Goal: Information Seeking & Learning: Learn about a topic

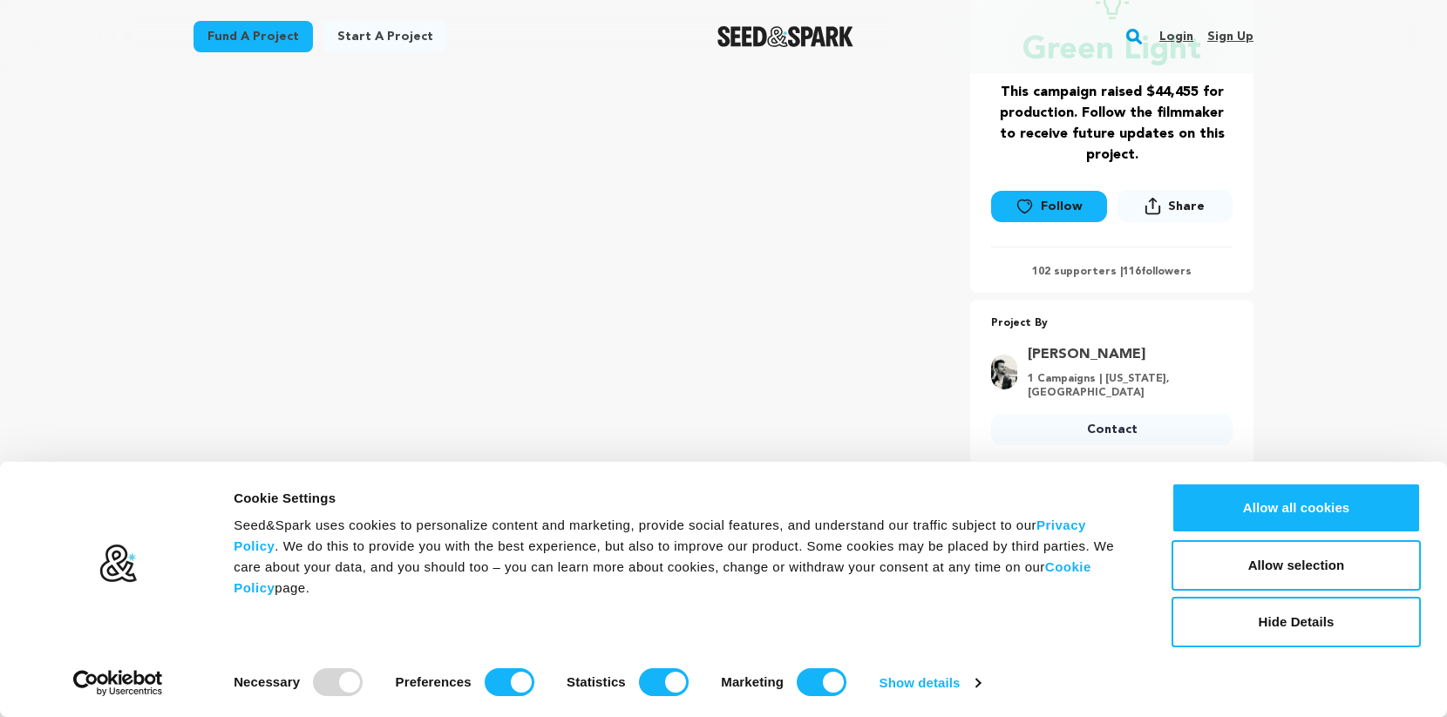
scroll to position [367, 0]
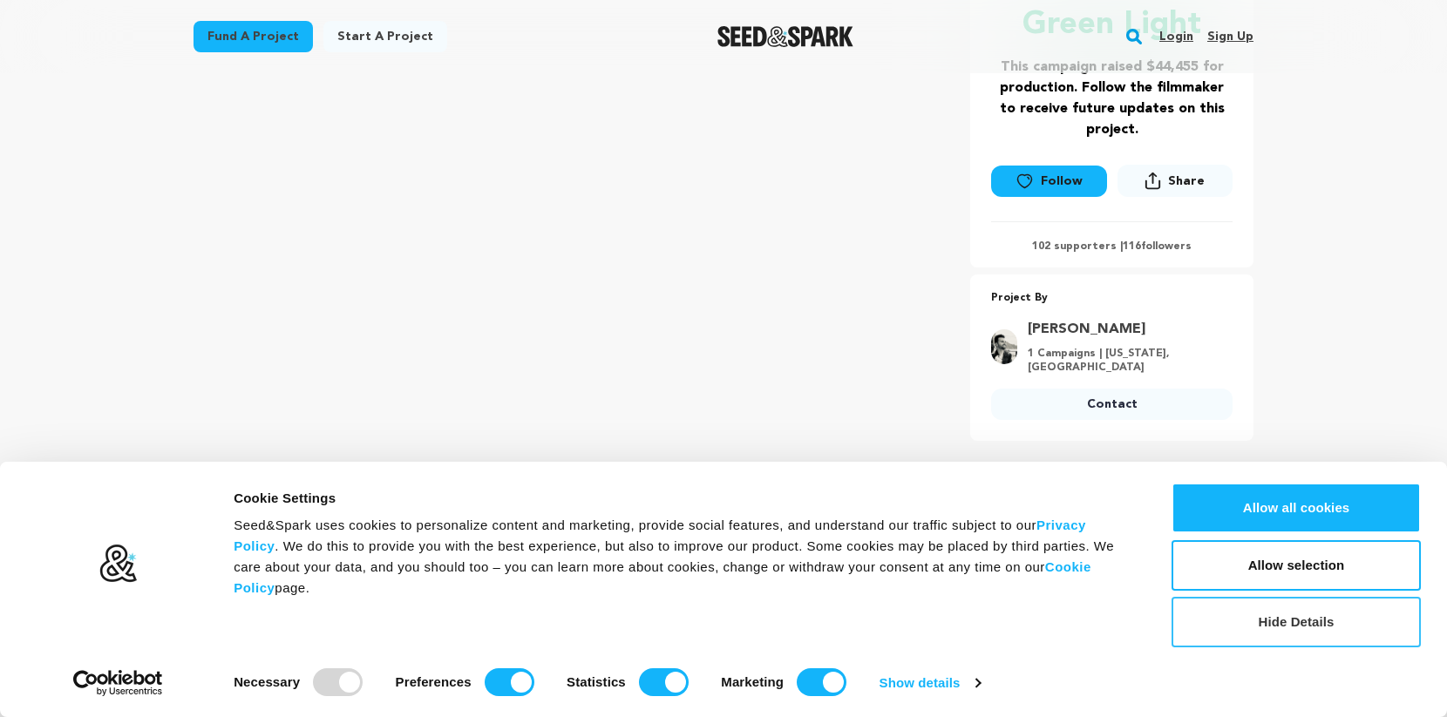
click at [1327, 623] on button "Hide Details" at bounding box center [1295, 622] width 249 height 51
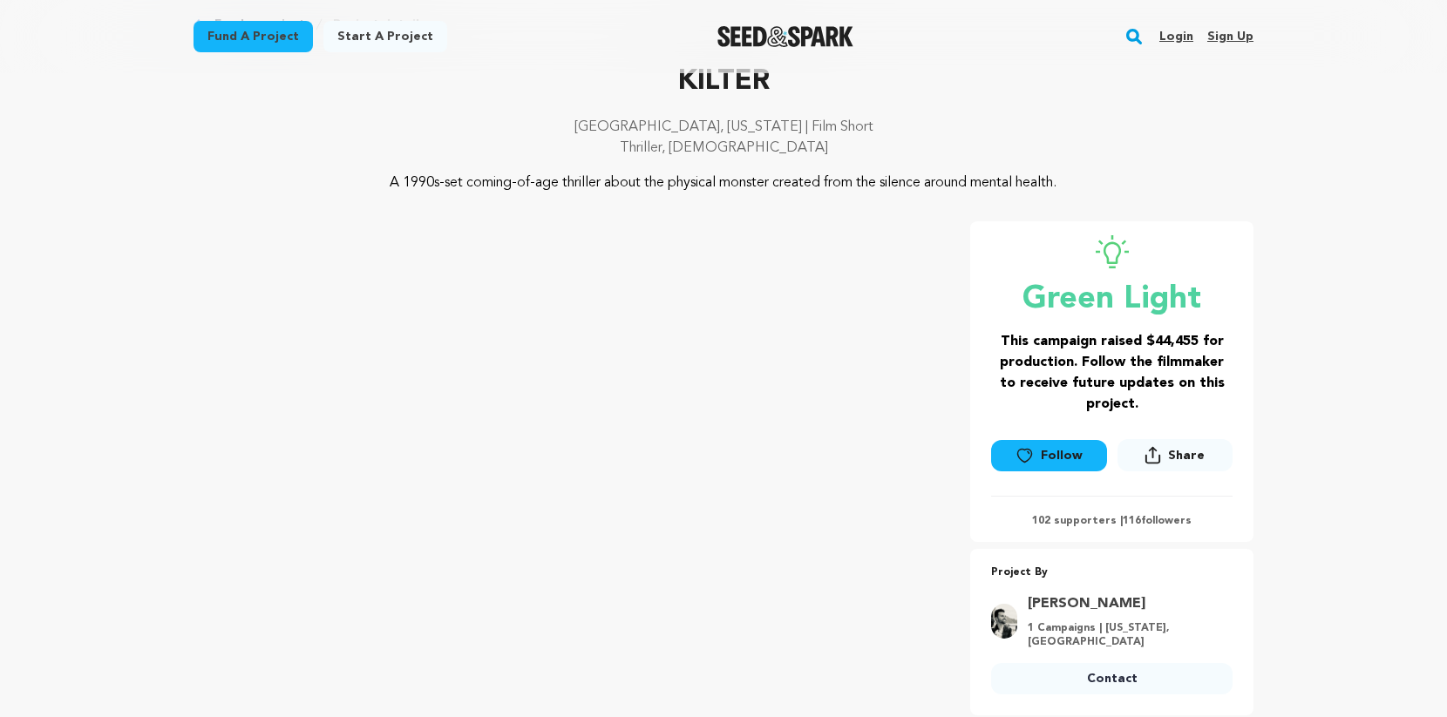
scroll to position [92, 0]
click at [1129, 177] on p "A 1990s-set coming-of-age thriller about the physical monster created from the …" at bounding box center [724, 183] width 848 height 21
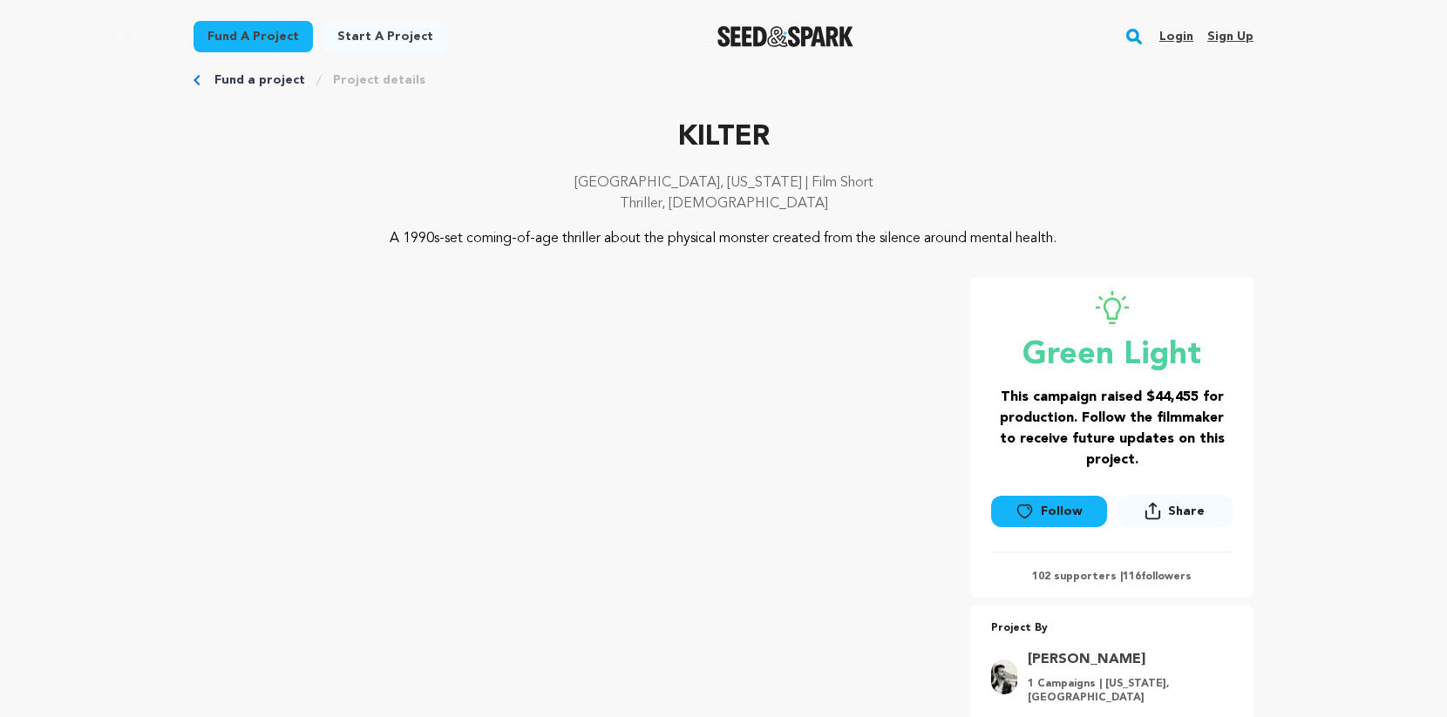
scroll to position [0, 0]
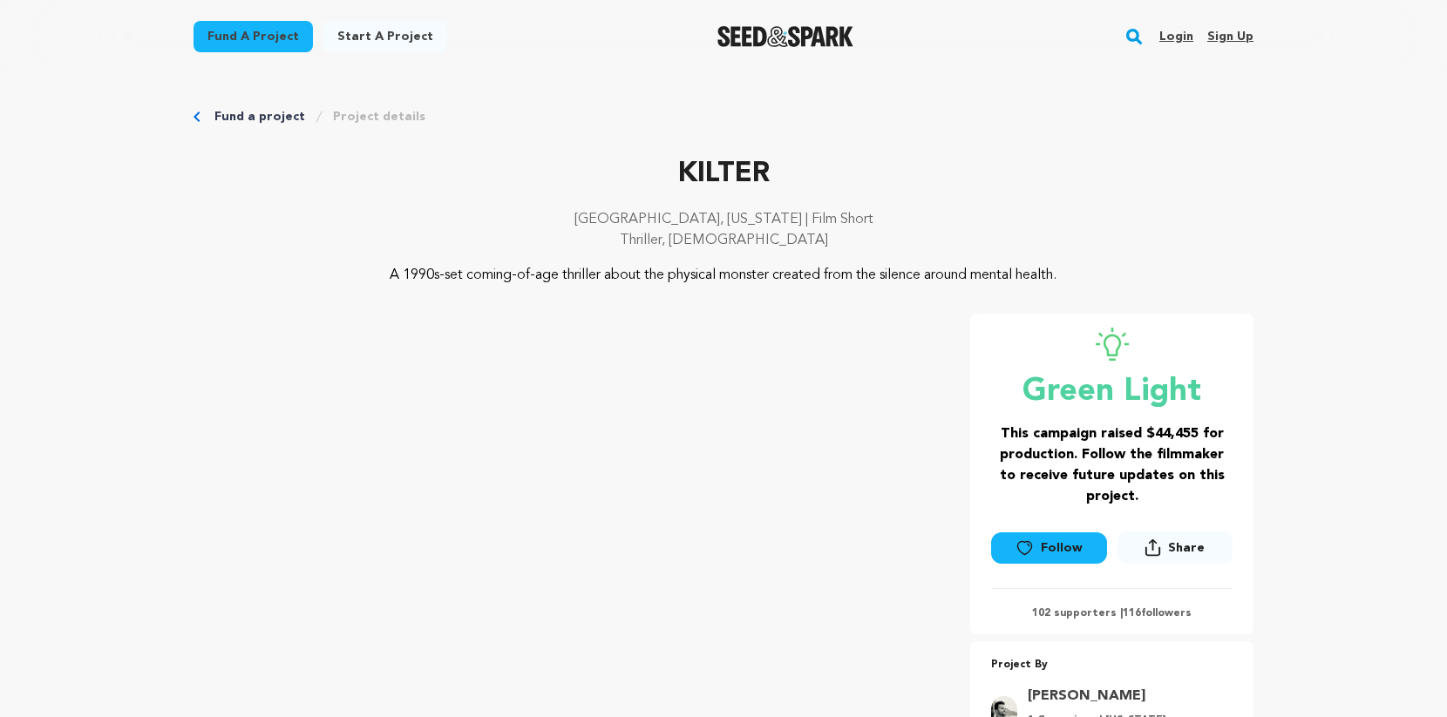
click at [1037, 323] on div "Green Light This campaign raised $44,455 for production. Follow the filmmaker t…" at bounding box center [1111, 474] width 283 height 321
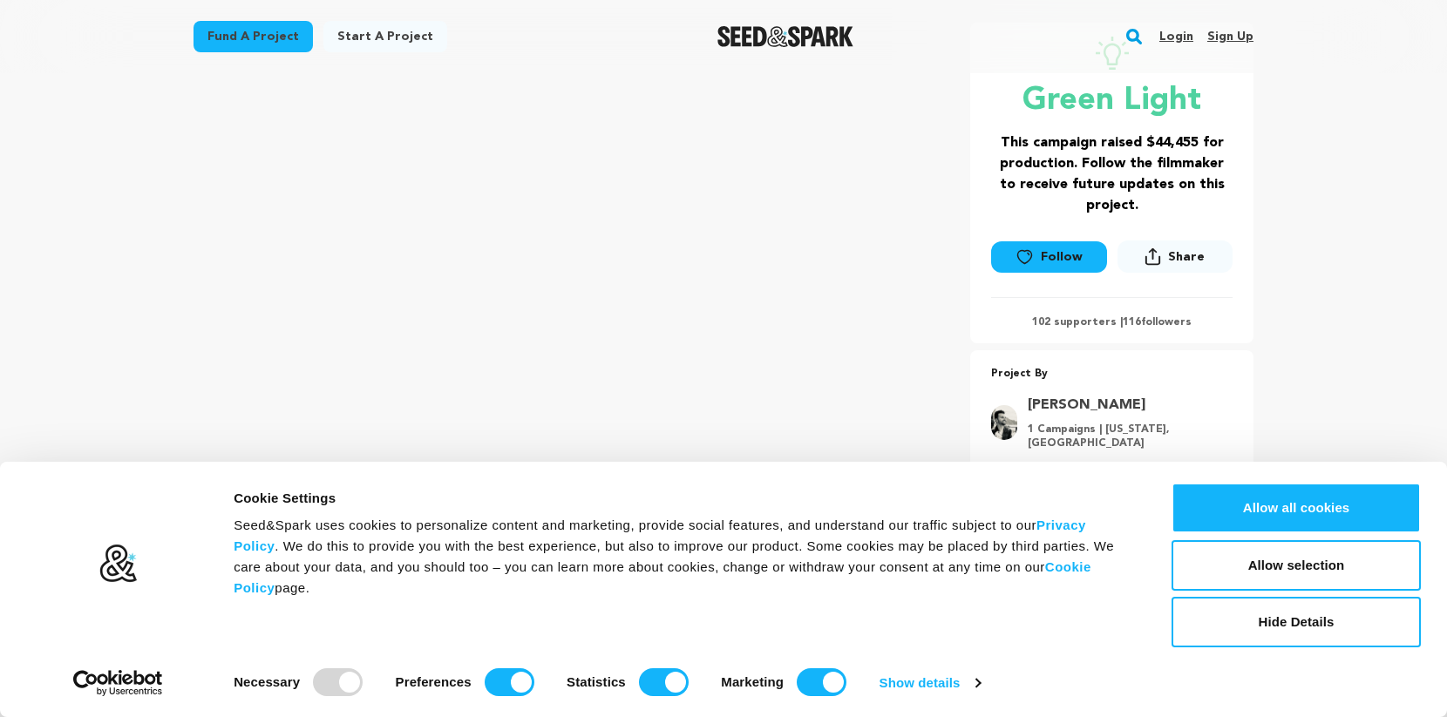
scroll to position [275, 0]
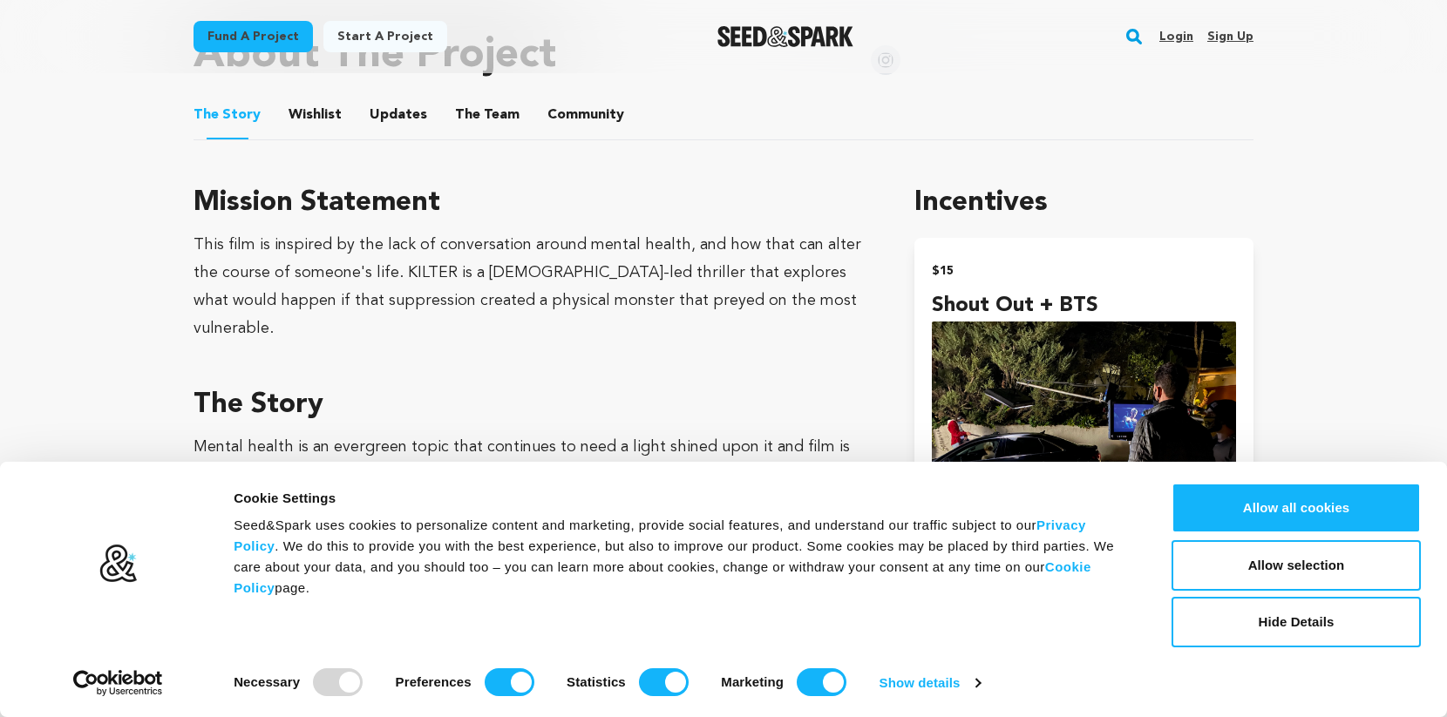
scroll to position [1008, 0]
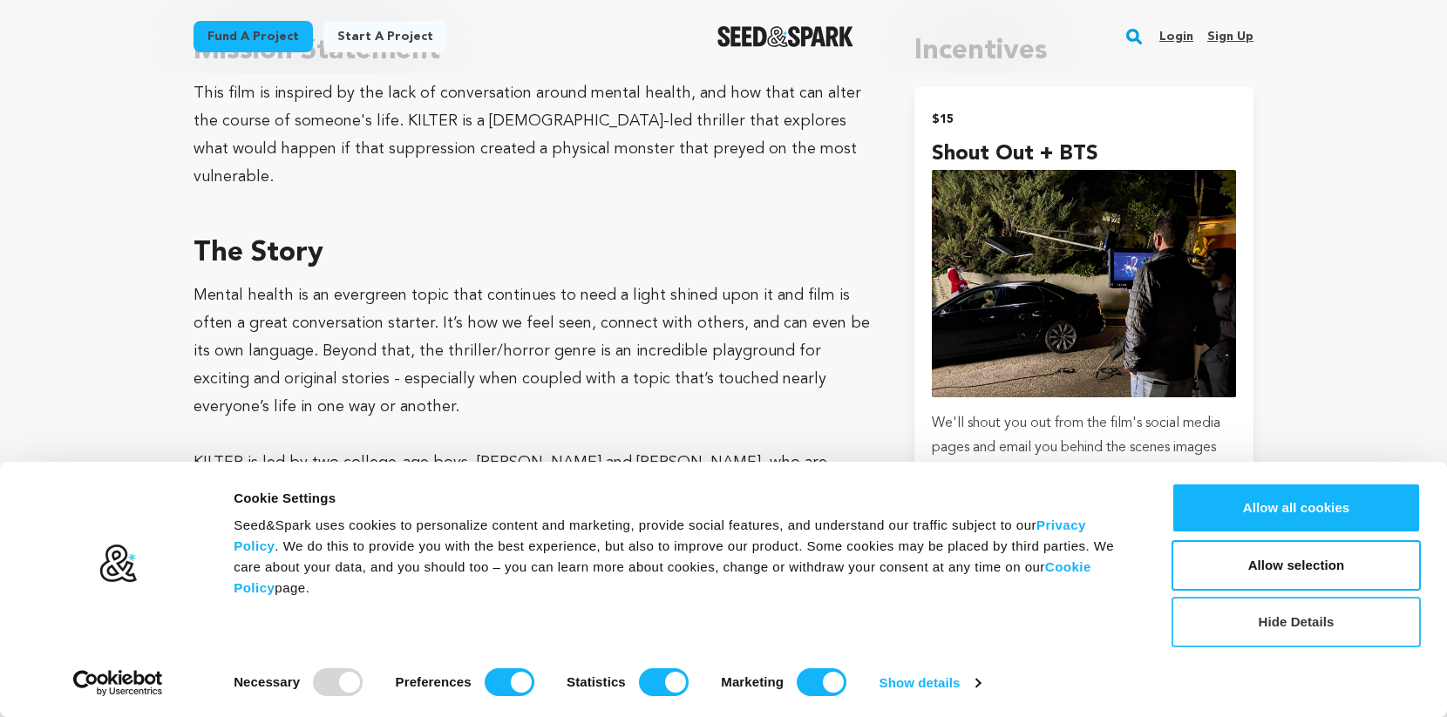
click at [1314, 618] on button "Hide Details" at bounding box center [1295, 622] width 249 height 51
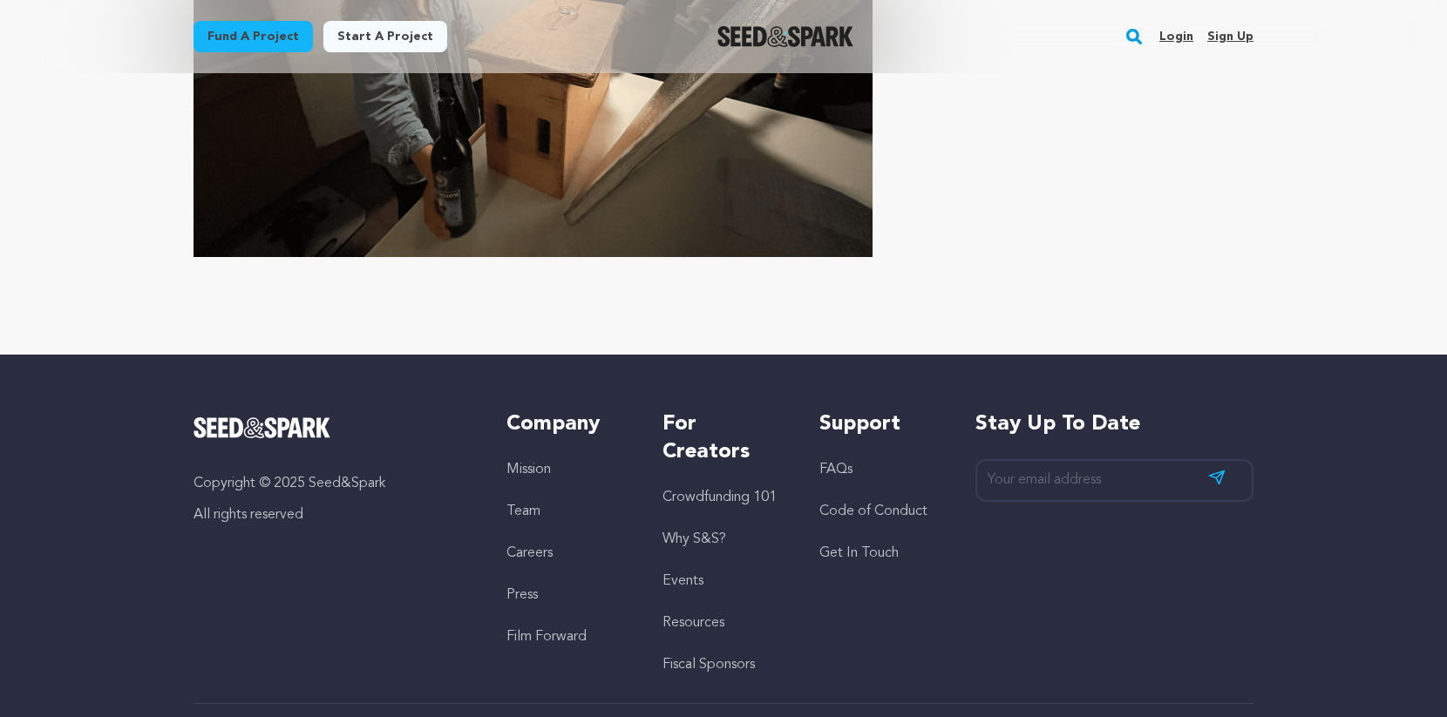
scroll to position [0, 0]
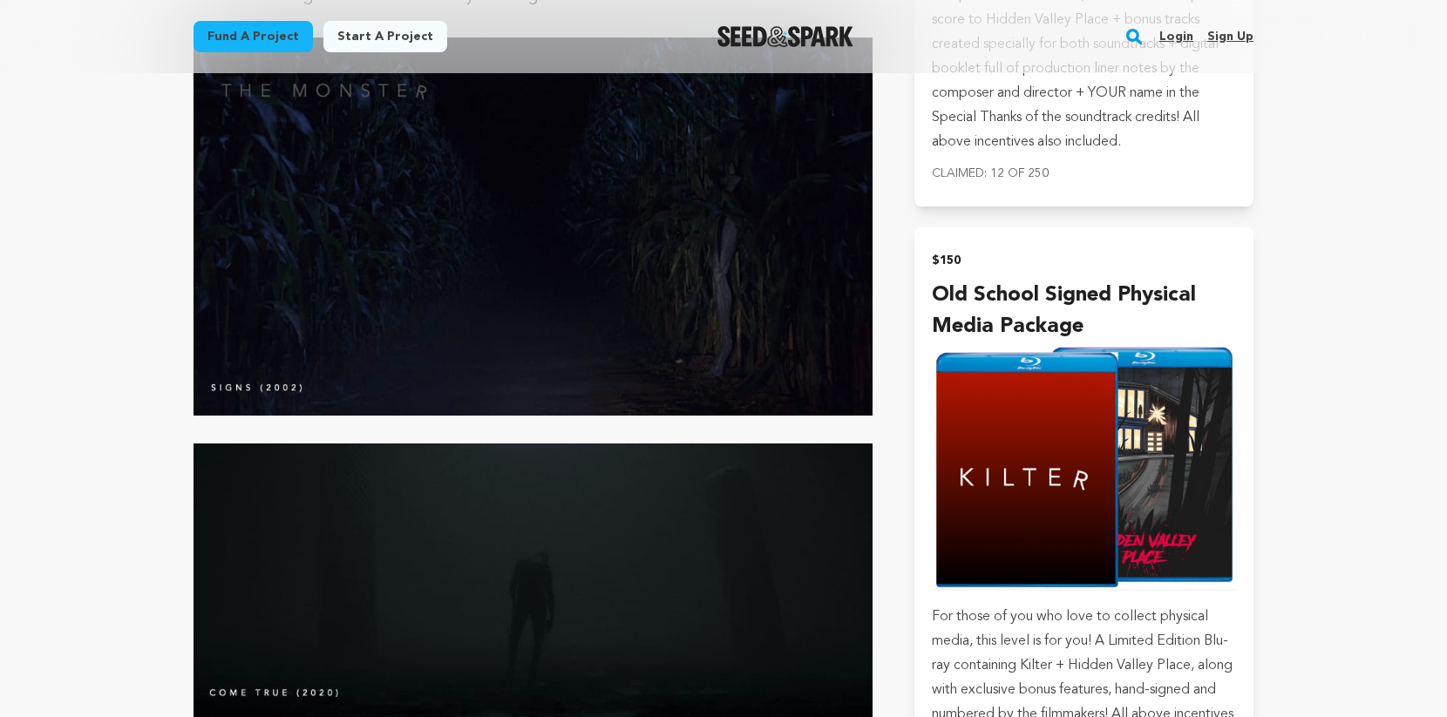
scroll to position [4033, 0]
